Goal: Information Seeking & Learning: Learn about a topic

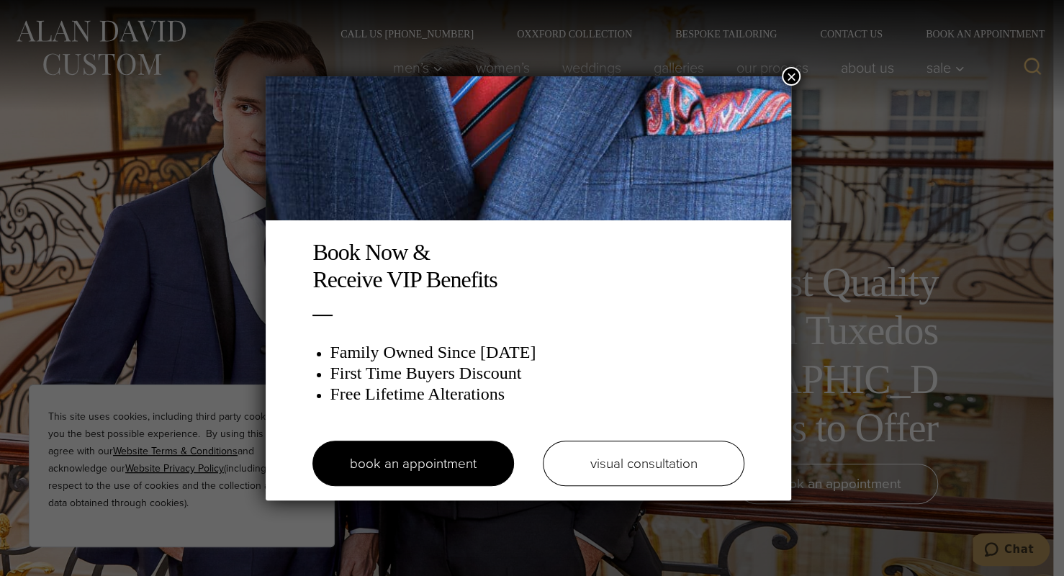
click at [793, 76] on button "×" at bounding box center [791, 76] width 19 height 19
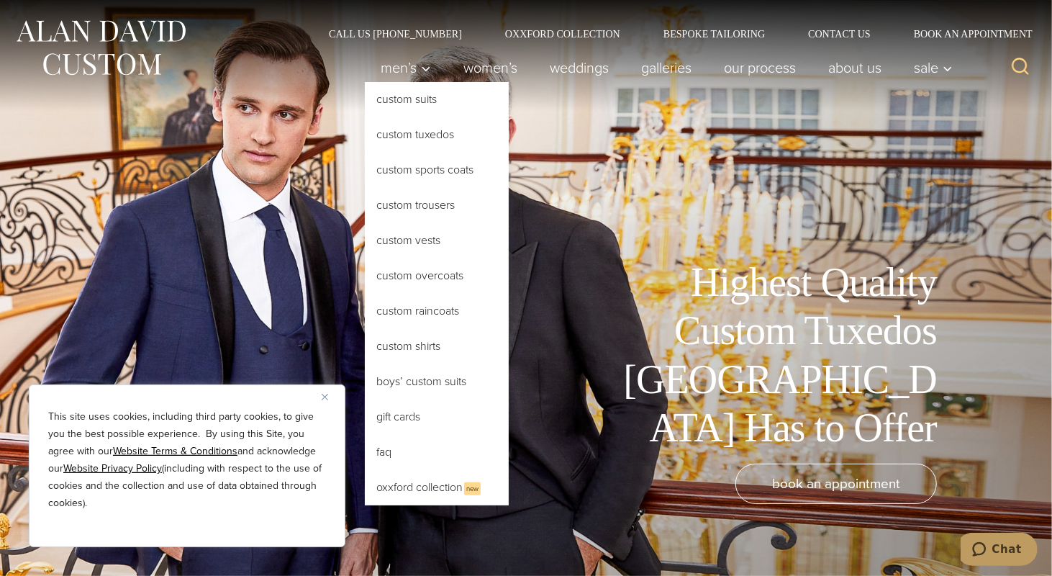
click at [402, 137] on link "Custom Tuxedos" at bounding box center [437, 134] width 144 height 35
